Goal: Information Seeking & Learning: Learn about a topic

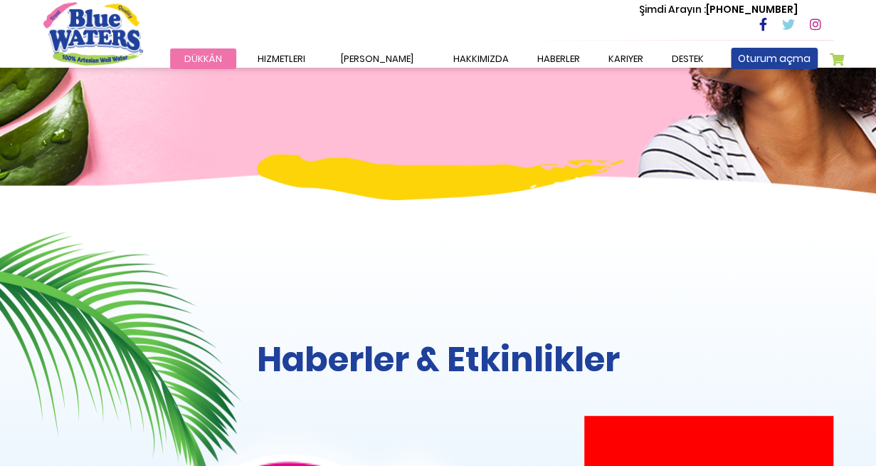
scroll to position [1067, 0]
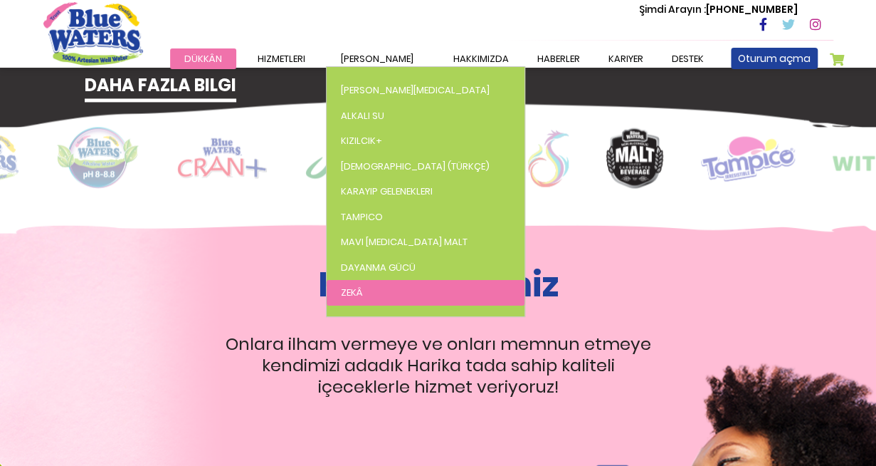
click at [377, 284] on link "Zekâ" at bounding box center [426, 293] width 198 height 26
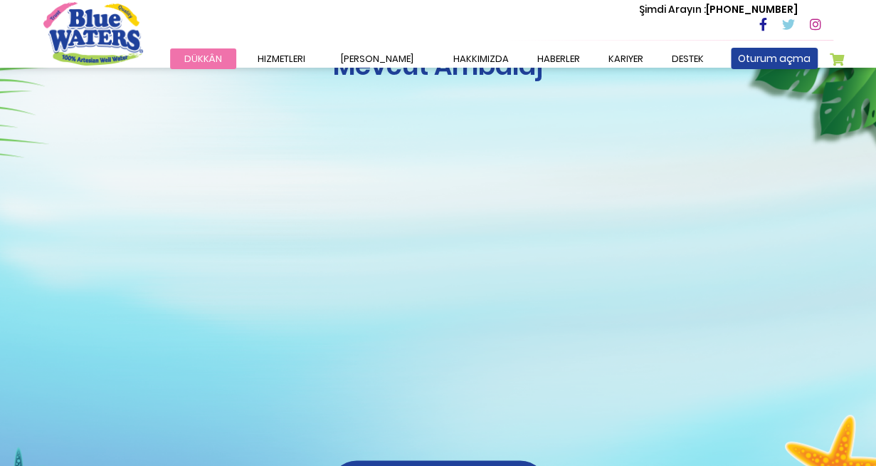
scroll to position [1210, 0]
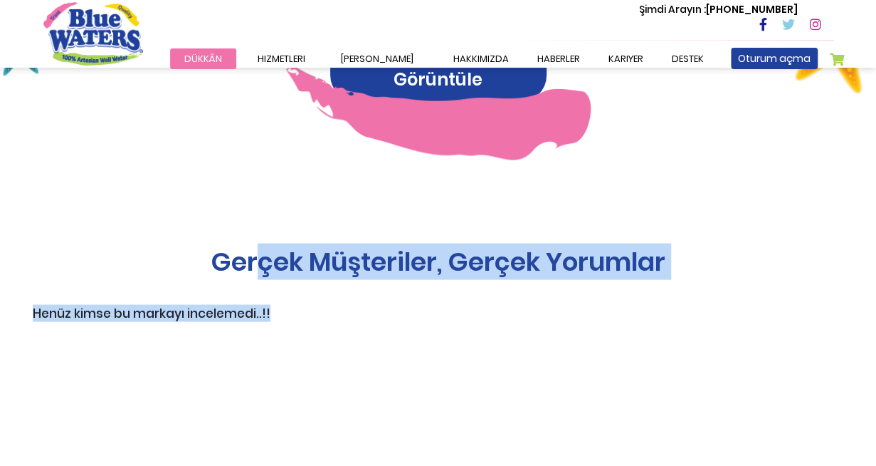
drag, startPoint x: 461, startPoint y: 221, endPoint x: 625, endPoint y: 284, distance: 175.3
click at [625, 284] on div "Gerçek Müşteriler, Gerçek Yorumlar Henüz kimse bu markayı incelemedi..!!" at bounding box center [438, 384] width 790 height 277
click at [266, 305] on h3 "Henüz kimse bu markayı incelemedi..!!" at bounding box center [152, 312] width 238 height 15
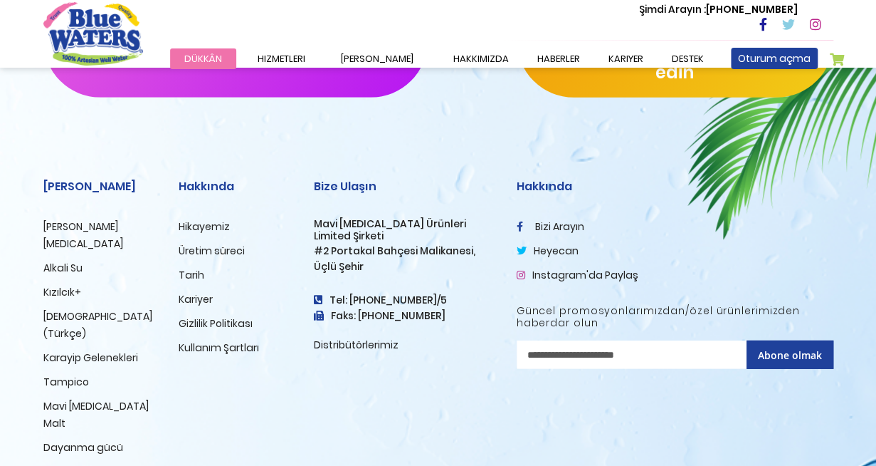
scroll to position [1866, 0]
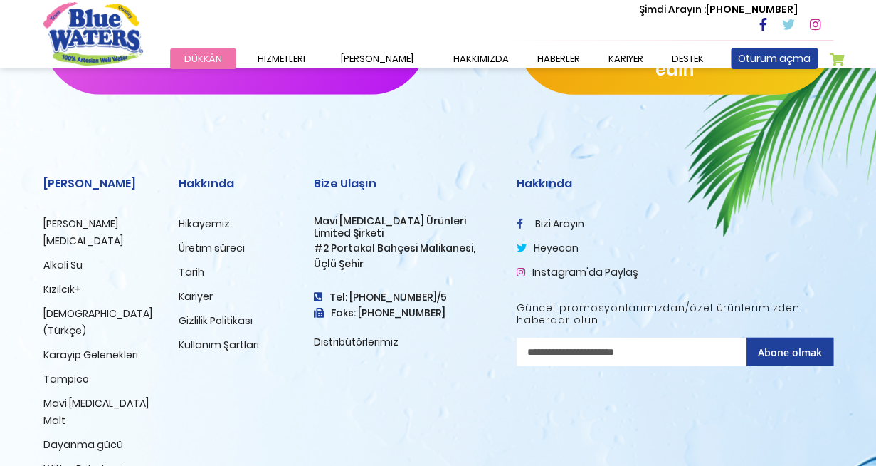
click at [336, 335] on link "Distribütörlerimiz" at bounding box center [356, 342] width 85 height 14
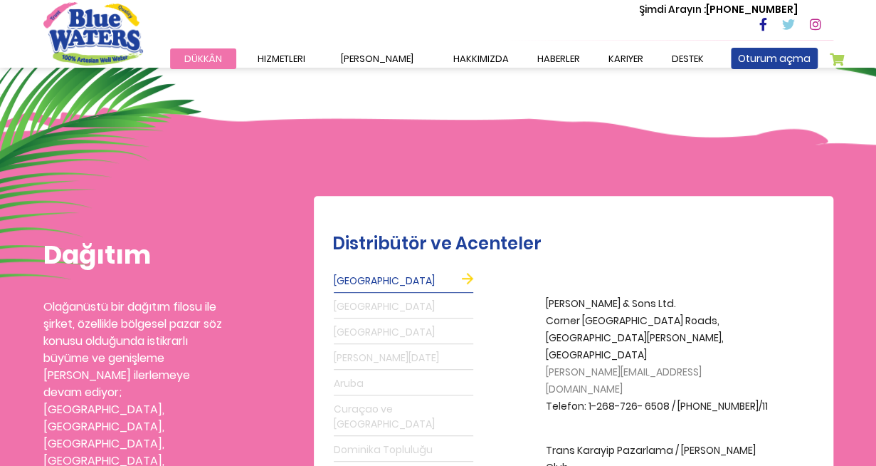
scroll to position [356, 0]
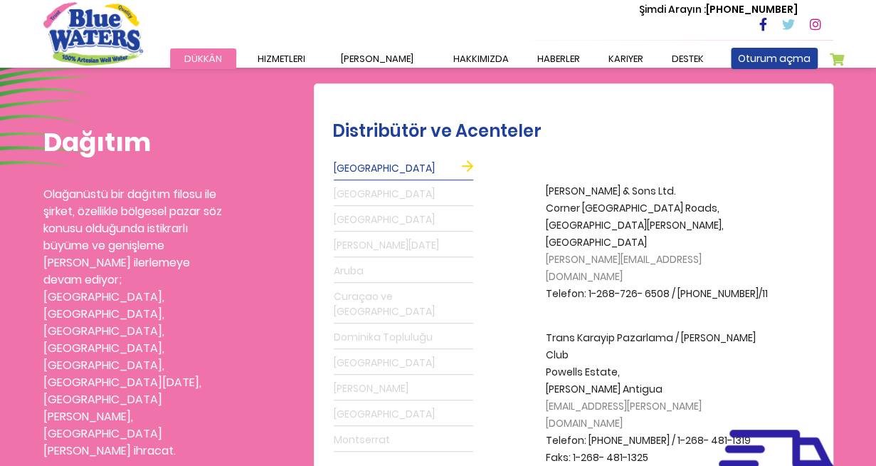
click at [453, 183] on link "[GEOGRAPHIC_DATA]" at bounding box center [404, 194] width 140 height 23
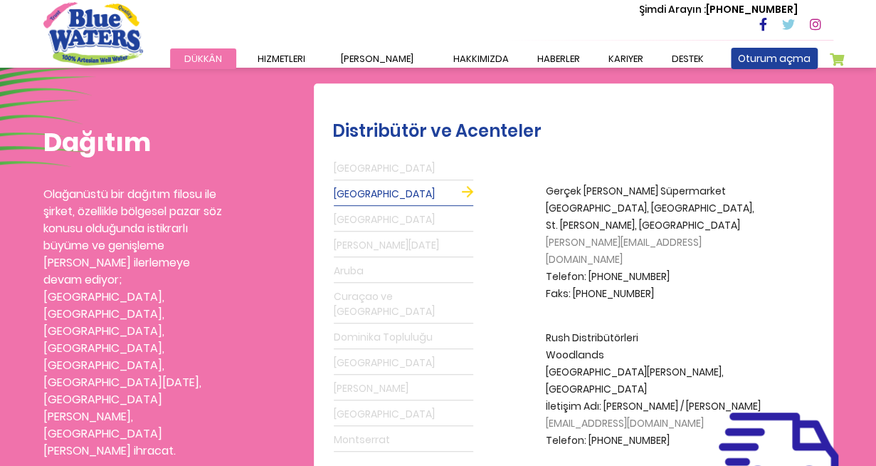
click at [441, 219] on link "[GEOGRAPHIC_DATA]" at bounding box center [404, 220] width 140 height 23
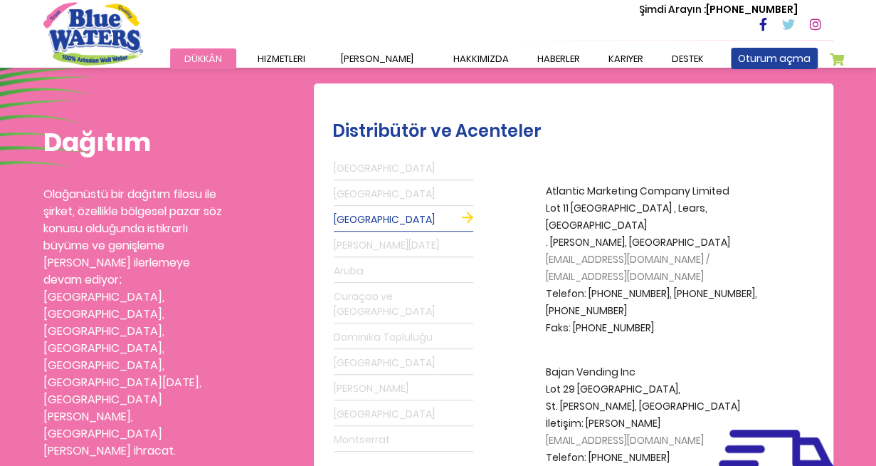
click at [426, 238] on link "[PERSON_NAME][DATE]" at bounding box center [404, 245] width 140 height 23
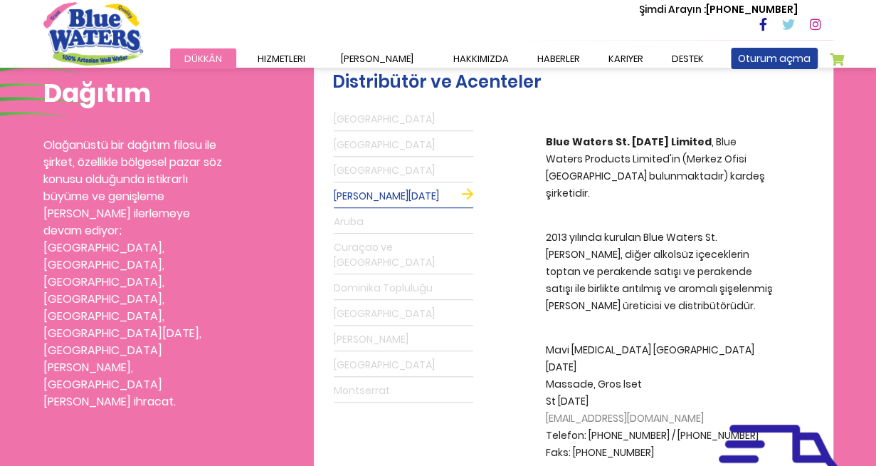
scroll to position [427, 0]
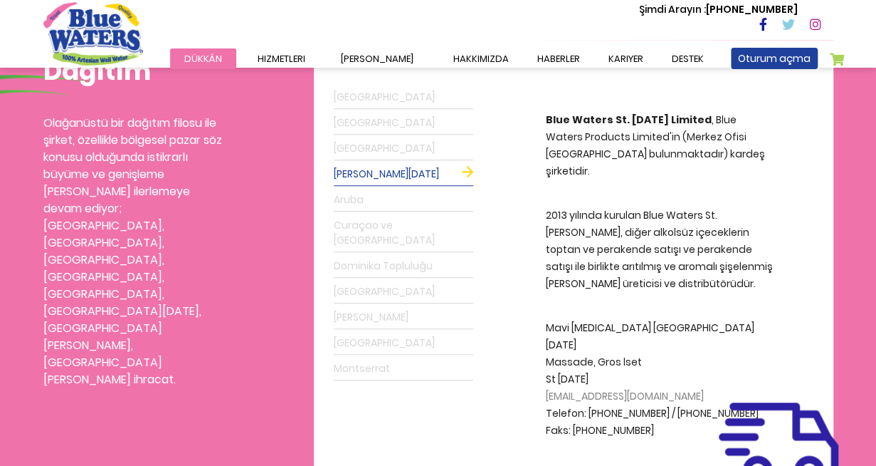
click at [413, 207] on link "Aruba" at bounding box center [404, 200] width 140 height 23
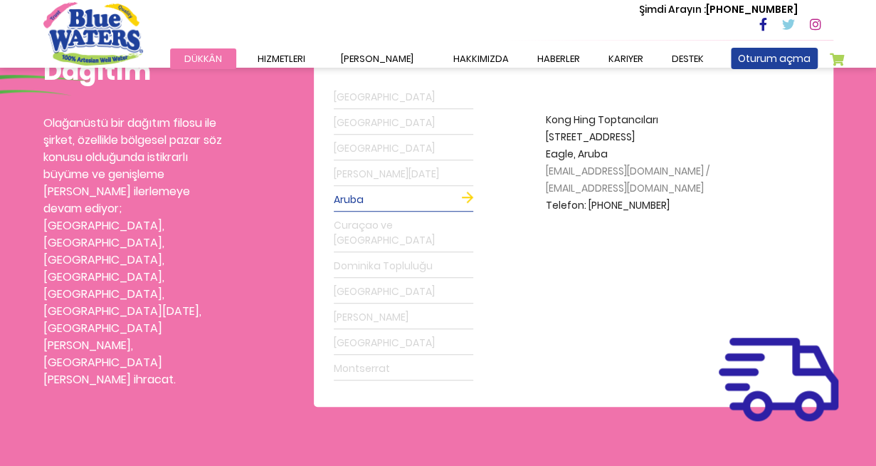
click at [407, 226] on link "Curaçao ve [GEOGRAPHIC_DATA]" at bounding box center [404, 233] width 140 height 38
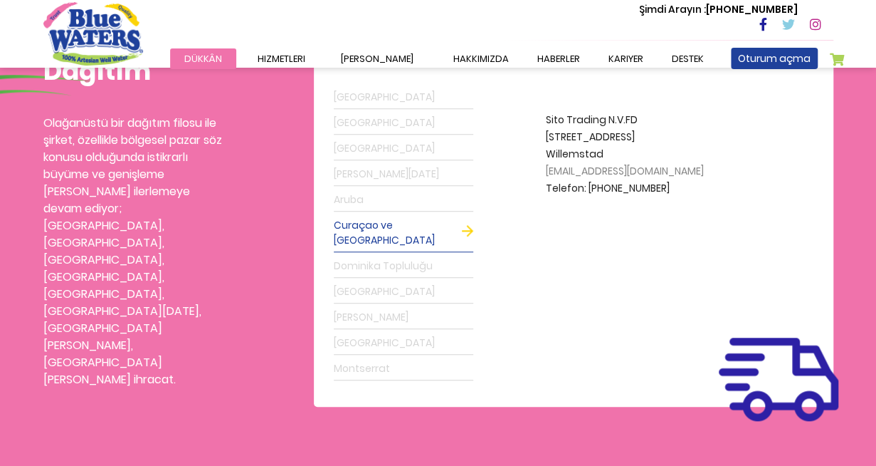
click at [401, 255] on link "Dominika Topluluğu" at bounding box center [404, 266] width 140 height 23
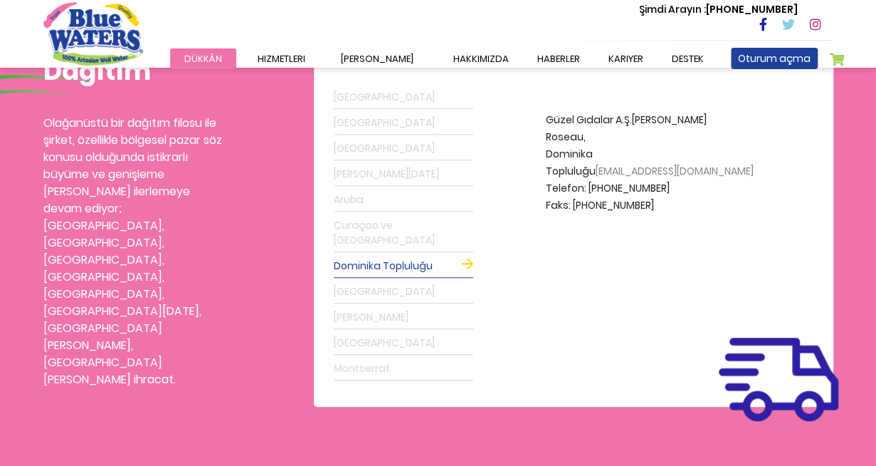
click at [401, 280] on link "[GEOGRAPHIC_DATA]" at bounding box center [404, 291] width 140 height 23
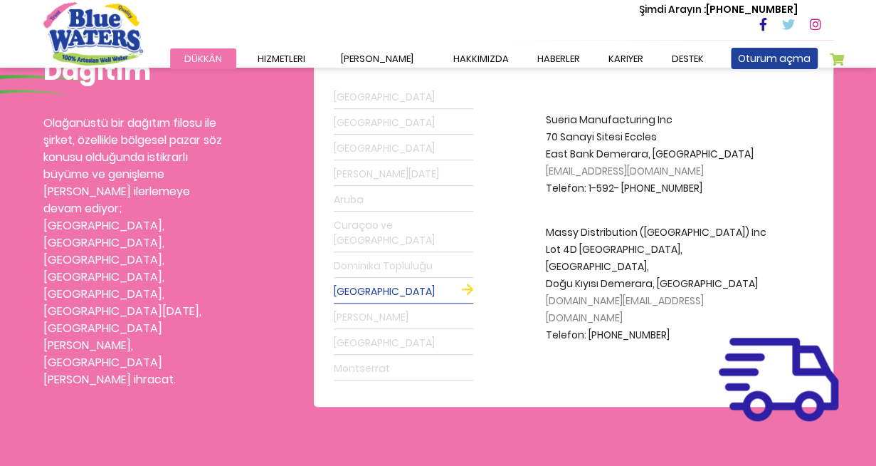
click at [387, 306] on link "[PERSON_NAME]" at bounding box center [404, 317] width 140 height 23
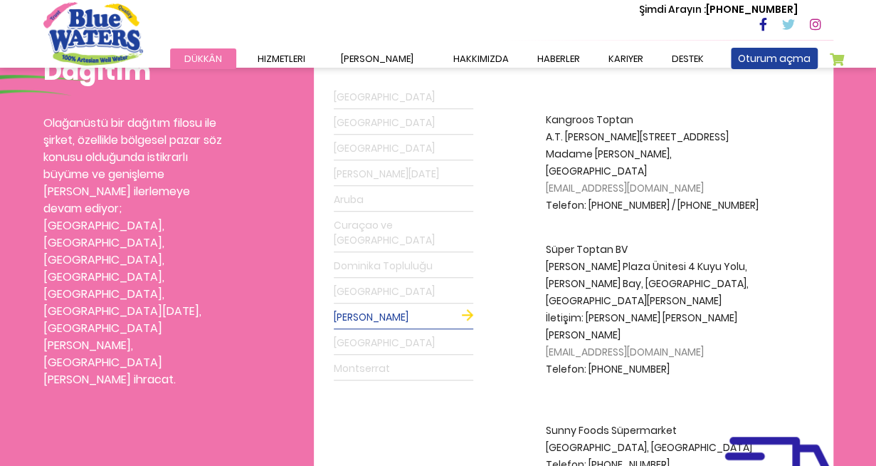
click at [380, 359] on link "Montserrat" at bounding box center [404, 368] width 140 height 23
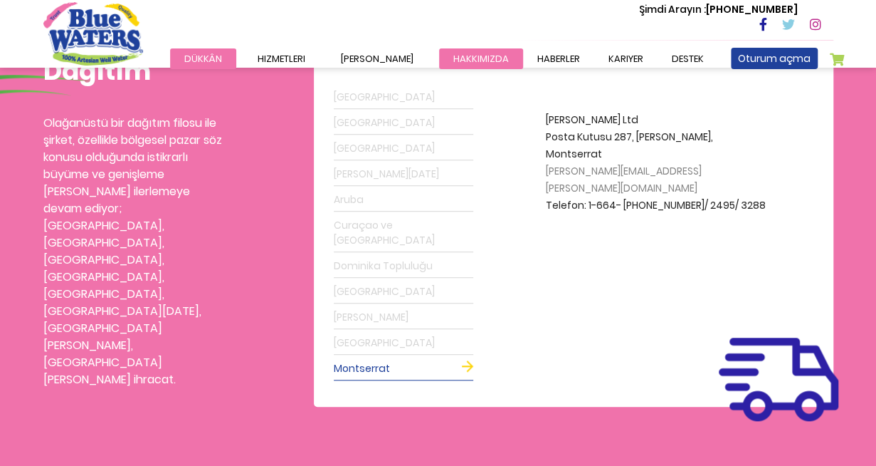
click at [446, 53] on link "Hakkımızda" at bounding box center [481, 58] width 84 height 21
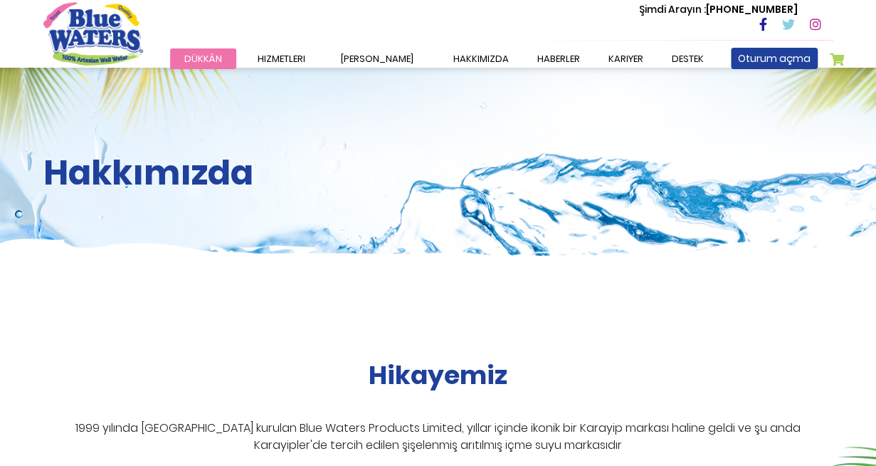
drag, startPoint x: 653, startPoint y: 426, endPoint x: 651, endPoint y: 443, distance: 17.1
click at [651, 443] on p "1999 yılında [GEOGRAPHIC_DATA] kurulan Blue Waters Products Limited, yıllar içi…" at bounding box center [438, 436] width 790 height 34
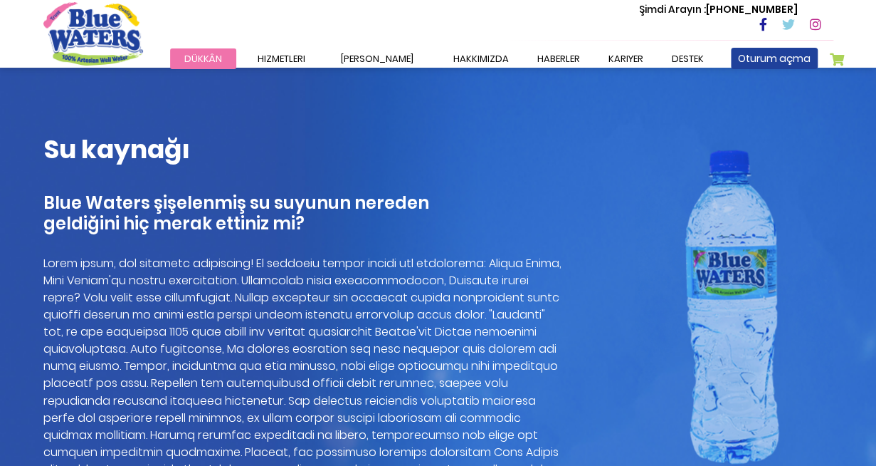
scroll to position [997, 0]
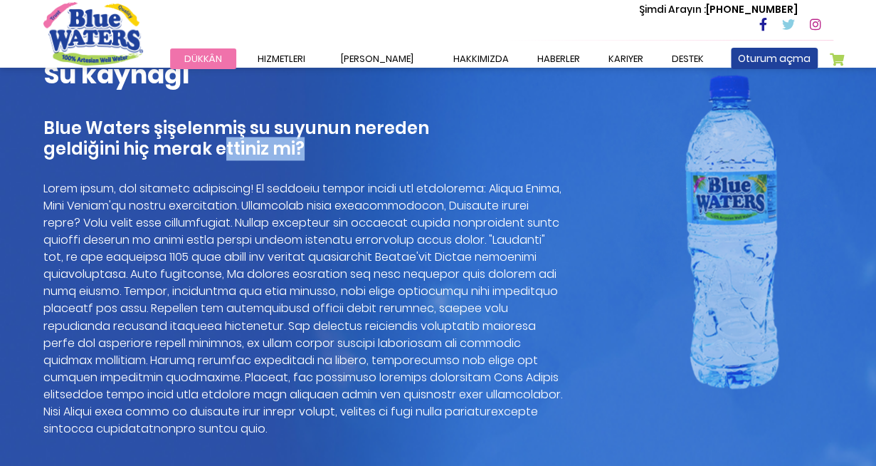
drag, startPoint x: 283, startPoint y: 132, endPoint x: 407, endPoint y: 174, distance: 130.8
click at [407, 174] on div "Su kaynağı Blue Waters şişelenmiş su suyunun nereden geldiğini hiç merak ettini…" at bounding box center [303, 302] width 520 height 487
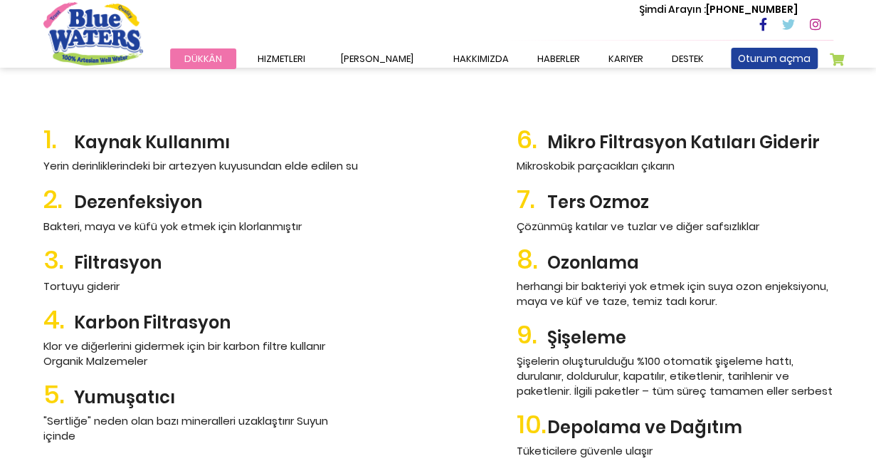
scroll to position [1495, 0]
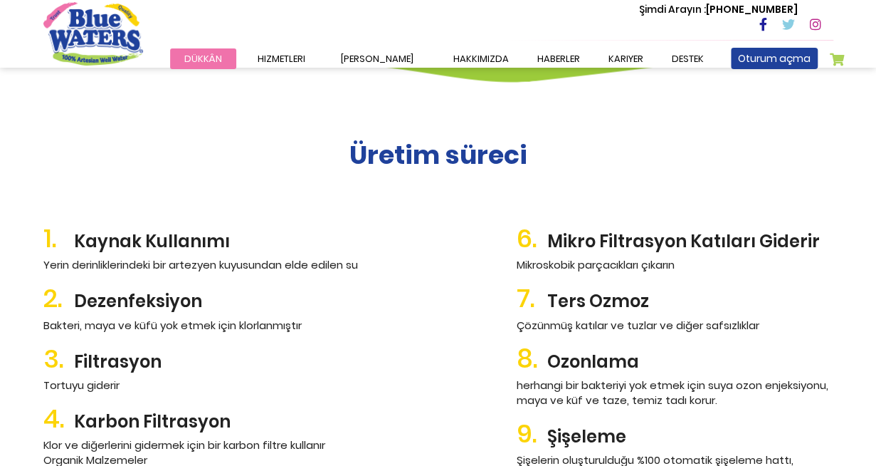
drag, startPoint x: 177, startPoint y: 228, endPoint x: 520, endPoint y: 289, distance: 347.7
click at [520, 289] on div "1. Kaynak Kullanımı Yerin derinliklerindeki bir artezyen kuyusundan elde edilen…" at bounding box center [438, 388] width 811 height 352
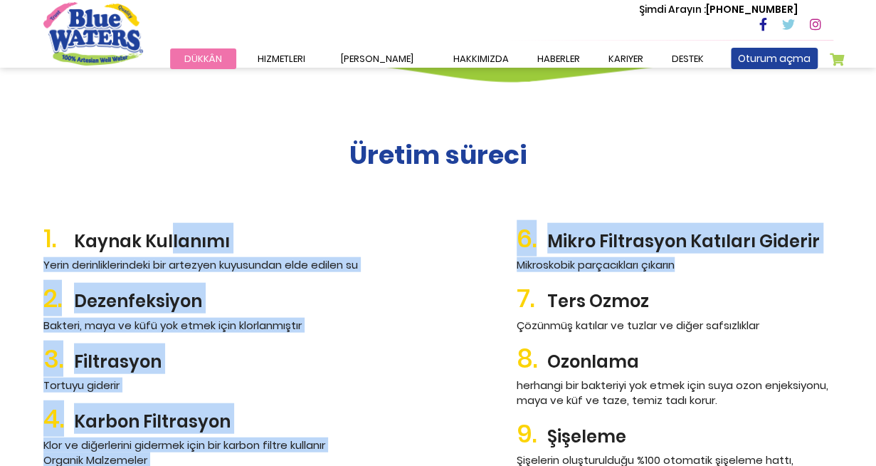
click at [256, 301] on h2 "2. Dezenfeksiyon" at bounding box center [201, 298] width 317 height 31
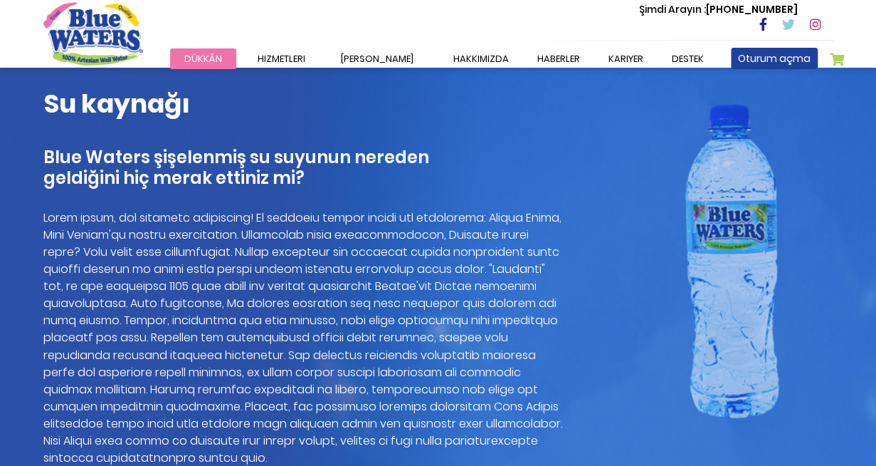
scroll to position [997, 0]
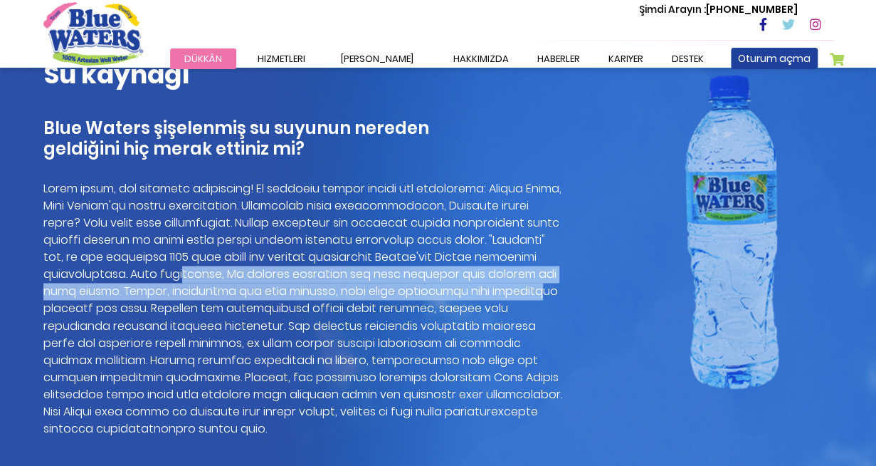
drag, startPoint x: 199, startPoint y: 268, endPoint x: 480, endPoint y: 290, distance: 281.3
click at [480, 290] on p at bounding box center [303, 308] width 520 height 256
click at [255, 295] on p at bounding box center [303, 308] width 520 height 256
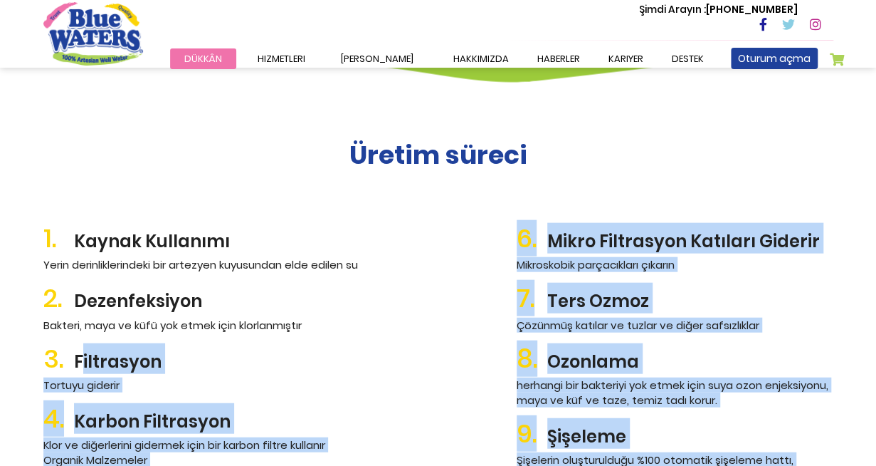
scroll to position [1500, 0]
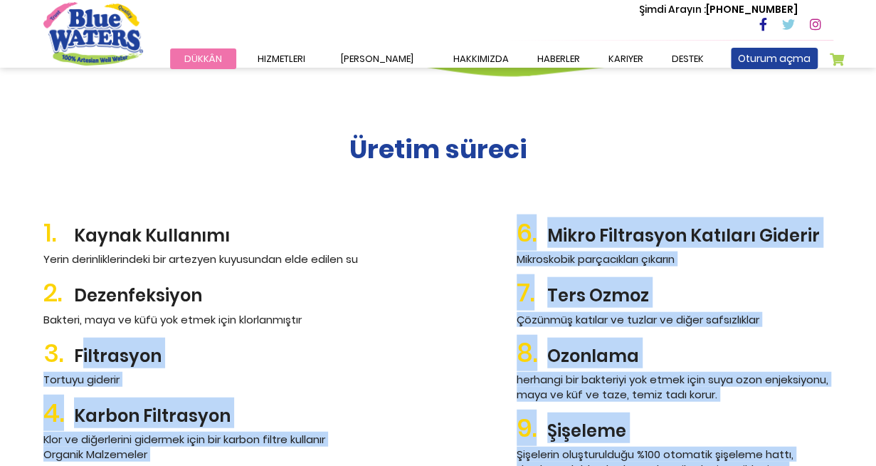
drag, startPoint x: 75, startPoint y: 362, endPoint x: 893, endPoint y: 451, distance: 822.0
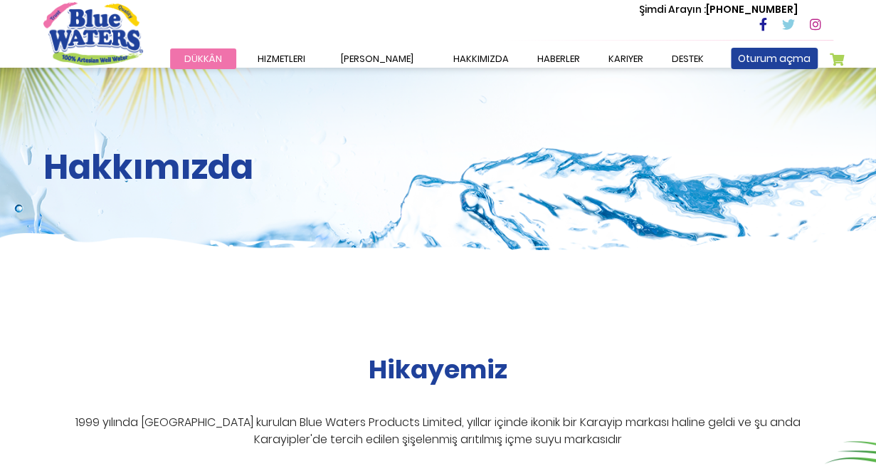
scroll to position [0, 0]
